Goal: Information Seeking & Learning: Learn about a topic

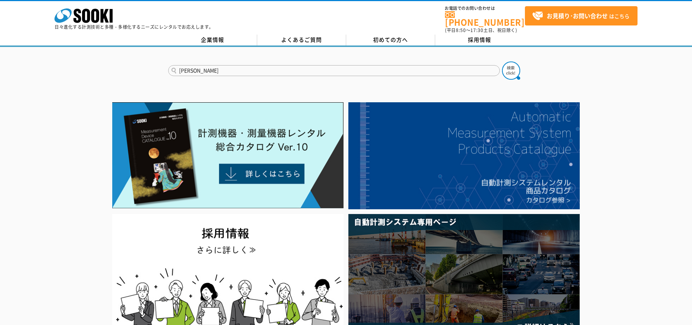
type input "出"
type input "デジタル水準器"
click at [502, 61] on button at bounding box center [511, 70] width 18 height 18
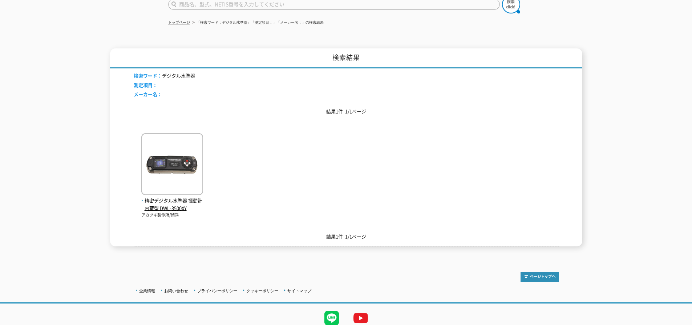
scroll to position [73, 0]
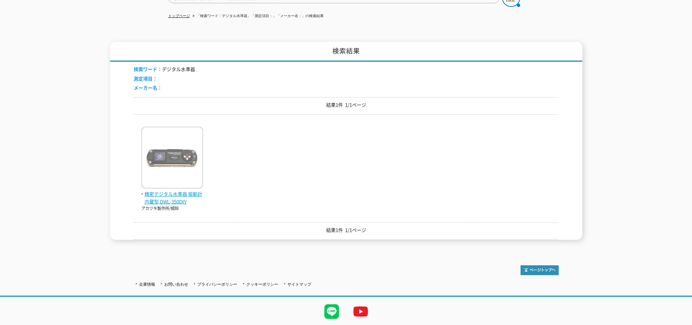
click at [178, 190] on span "精密デジタル水準器 振動計内蔵型 DWL-3500XY" at bounding box center [172, 197] width 62 height 15
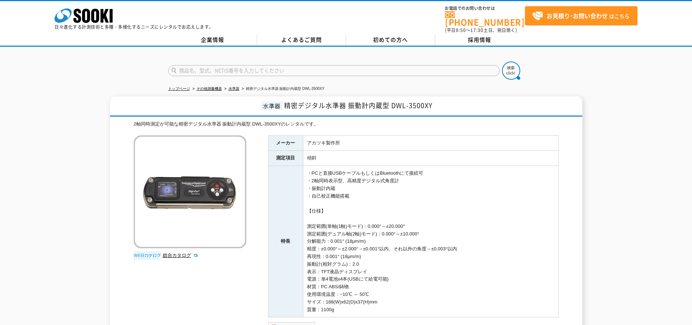
click at [212, 199] on img at bounding box center [190, 191] width 113 height 113
click at [172, 252] on link "総合カタログ" at bounding box center [181, 254] width 36 height 5
click at [226, 68] on input "text" at bounding box center [334, 70] width 332 height 11
click at [189, 79] on div "スマートツール" at bounding box center [237, 80] width 137 height 9
type input "スマートツール"
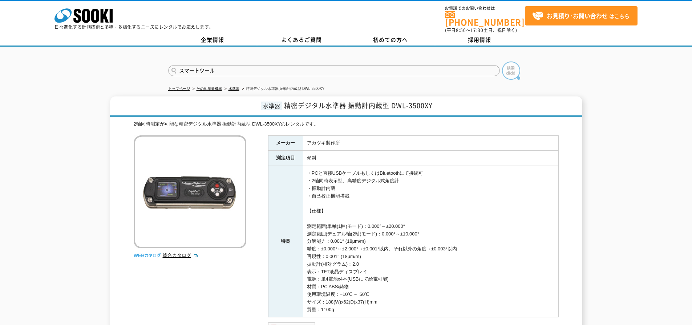
click at [510, 65] on img at bounding box center [511, 70] width 18 height 18
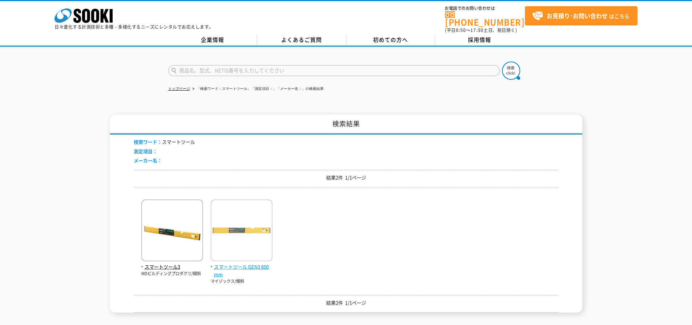
click at [236, 224] on img at bounding box center [242, 231] width 62 height 64
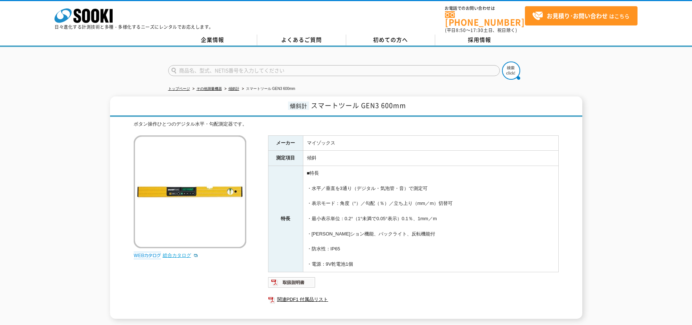
click at [176, 252] on link "総合カタログ" at bounding box center [181, 254] width 36 height 5
drag, startPoint x: 89, startPoint y: 202, endPoint x: 100, endPoint y: 198, distance: 11.1
click at [89, 202] on div "傾斜計 スマートツール GEN3 600mm ボタン操作ひとつのデジタル水平・勾配測定器です。 総合カタログ メーカー マイゾックス 測定項目 傾斜 特長 ■…" at bounding box center [346, 207] width 692 height 222
drag, startPoint x: 133, startPoint y: 119, endPoint x: 247, endPoint y: 125, distance: 113.9
click at [247, 125] on div "ボタン操作ひとつのデジタル水平・勾配測定器です。 総合カタログ メーカー マイゾックス 測定項目 傾斜 特長 ■特長 ・水平／垂直を3通り（デジタル・気泡管・…" at bounding box center [346, 219] width 425 height 198
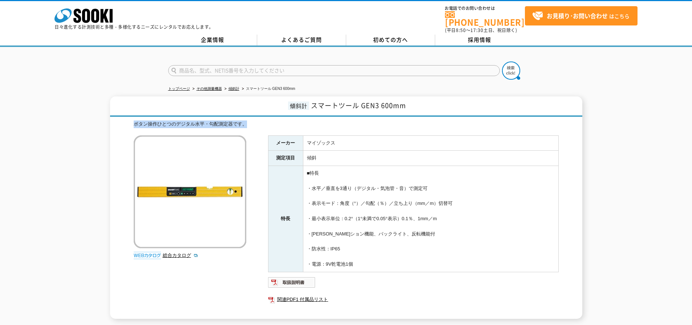
click at [260, 173] on div "ボタン操作ひとつのデジタル水平・勾配測定器です。 総合カタログ メーカー マイゾックス 測定項目 傾斜 特長 ■特長 ・水平／垂直を3通り（デジタル・気泡管・…" at bounding box center [346, 219] width 425 height 198
click at [229, 190] on img at bounding box center [190, 191] width 113 height 113
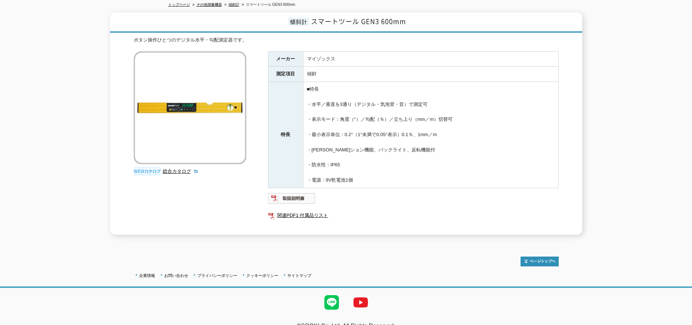
scroll to position [93, 0]
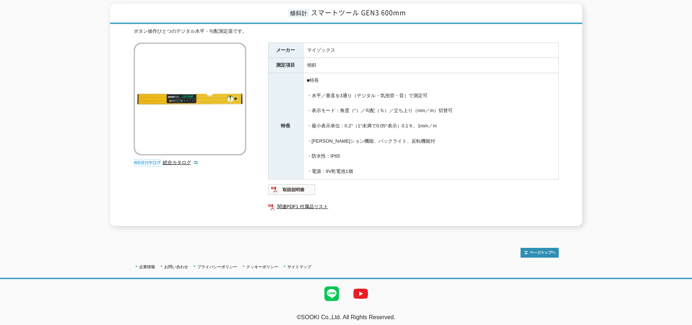
click at [16, 152] on div "傾斜計 スマートツール GEN3 600mm ボタン操作ひとつのデジタル水平・勾配測定器です。 総合カタログ メーカー マイゾックス 測定項目 傾斜 特長 ■…" at bounding box center [346, 115] width 692 height 222
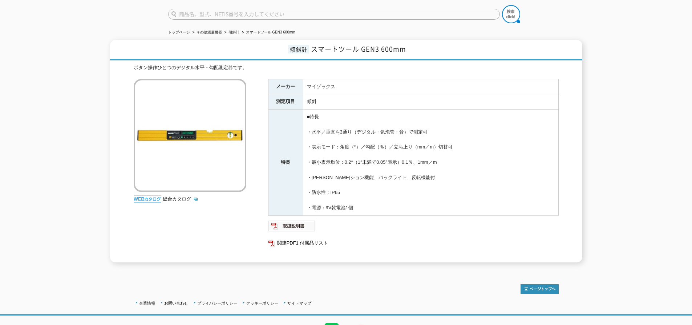
click at [186, 132] on img at bounding box center [190, 135] width 113 height 113
click at [180, 196] on link "総合カタログ" at bounding box center [181, 198] width 36 height 5
